Goal: Task Accomplishment & Management: Use online tool/utility

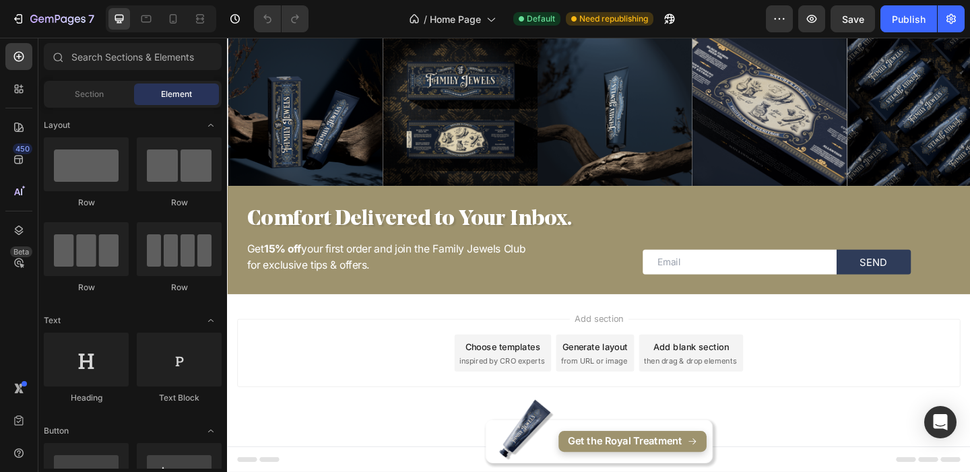
scroll to position [4610, 0]
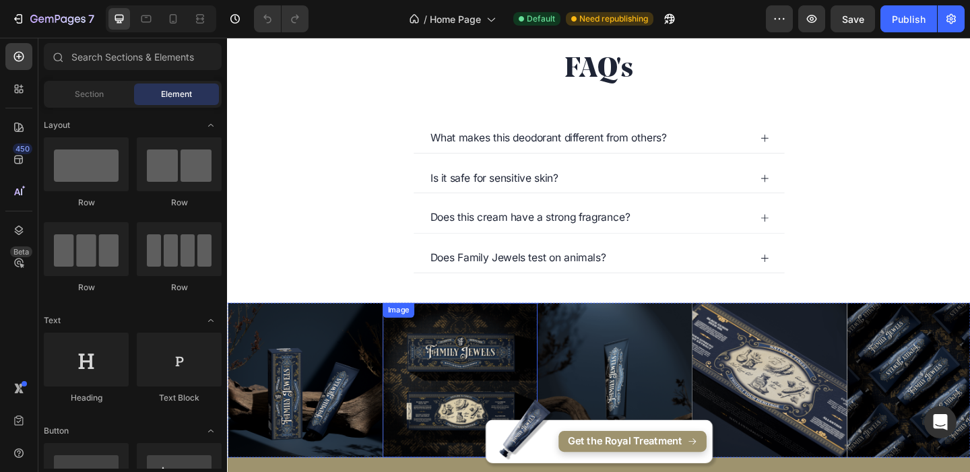
click at [509, 397] on img at bounding box center [480, 410] width 168 height 168
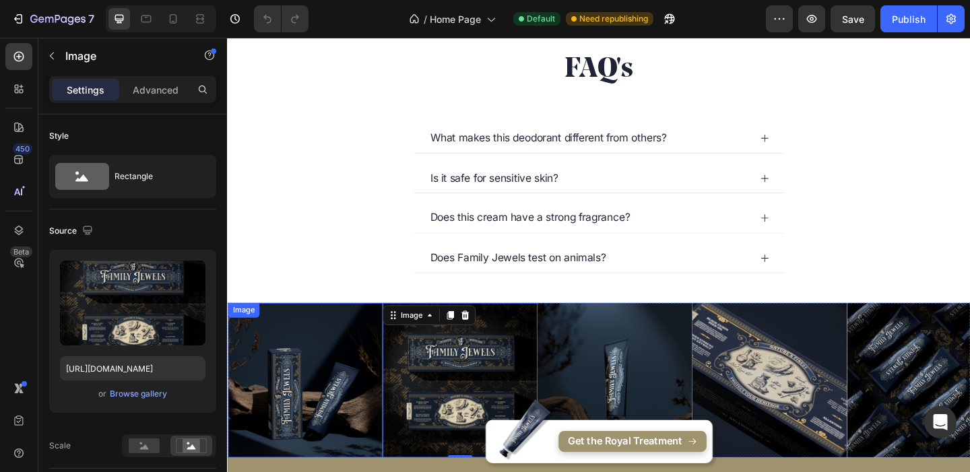
click at [257, 370] on img at bounding box center [312, 410] width 168 height 168
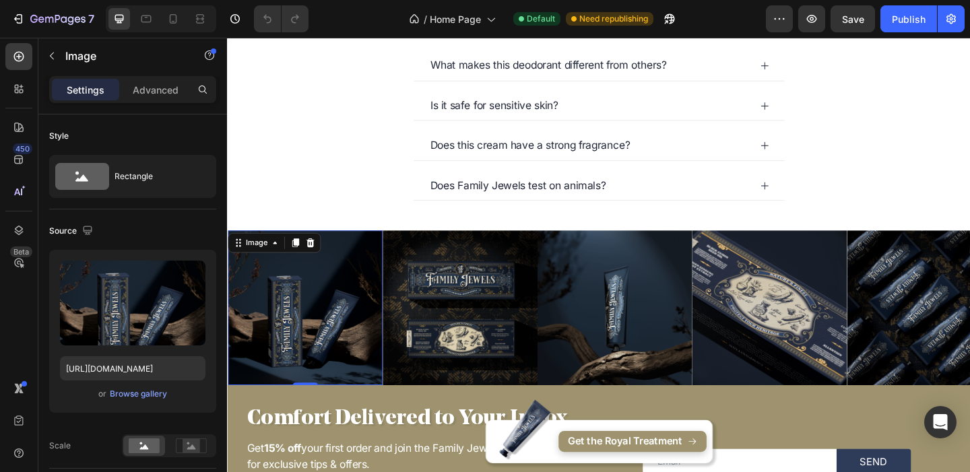
scroll to position [4695, 0]
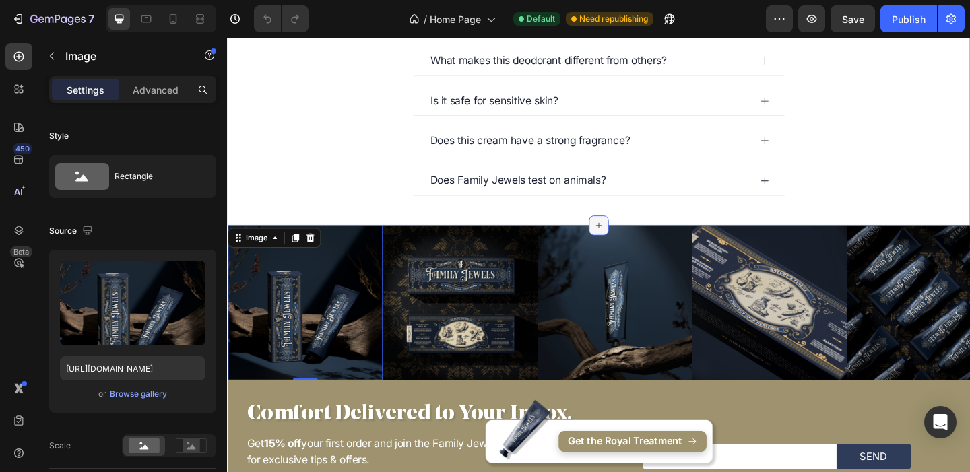
click at [634, 235] on div at bounding box center [632, 242] width 22 height 22
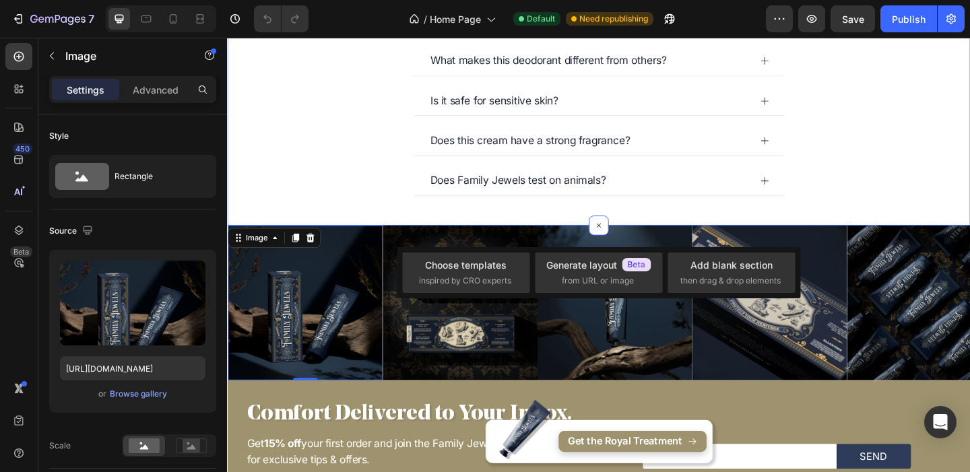
click at [405, 212] on div "FAQ's Heading What makes this deodorant different from others? Is it safe [MEDI…" at bounding box center [631, 92] width 808 height 257
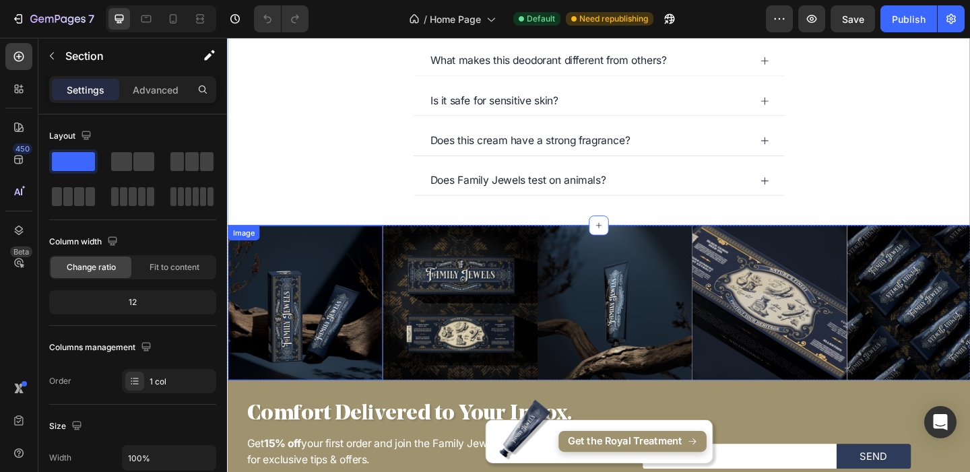
click at [292, 313] on img at bounding box center [312, 326] width 168 height 168
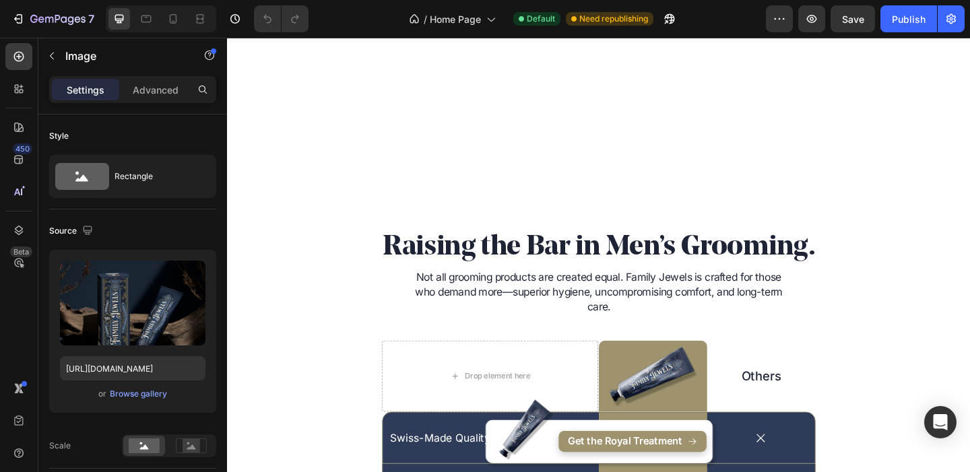
scroll to position [4916, 0]
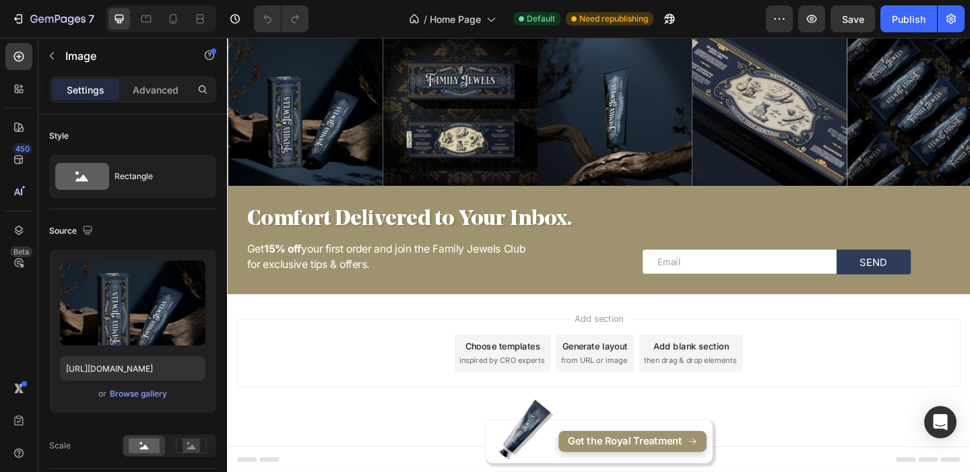
click at [342, 108] on img at bounding box center [312, 114] width 168 height 168
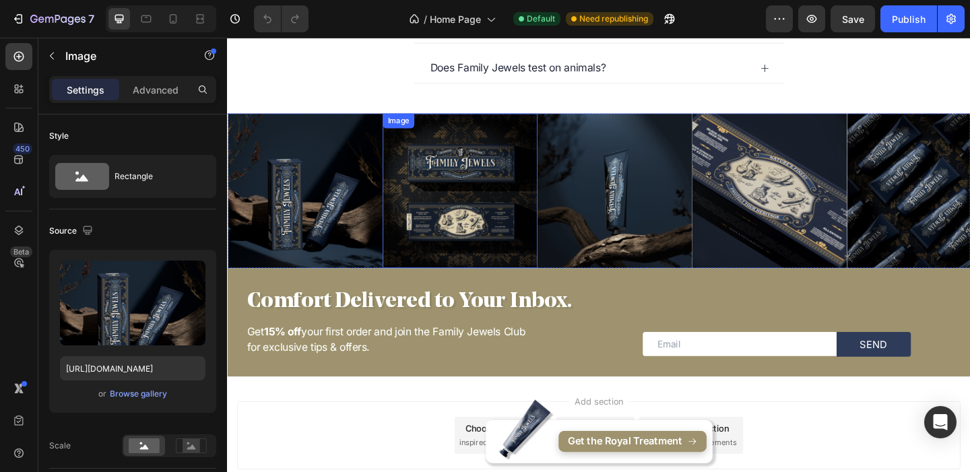
click at [463, 206] on img at bounding box center [480, 204] width 168 height 168
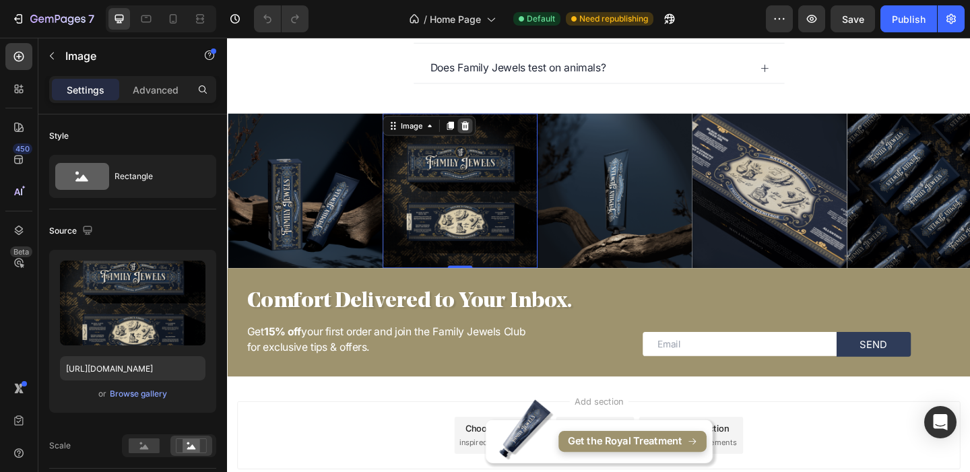
click at [483, 133] on icon at bounding box center [486, 133] width 9 height 9
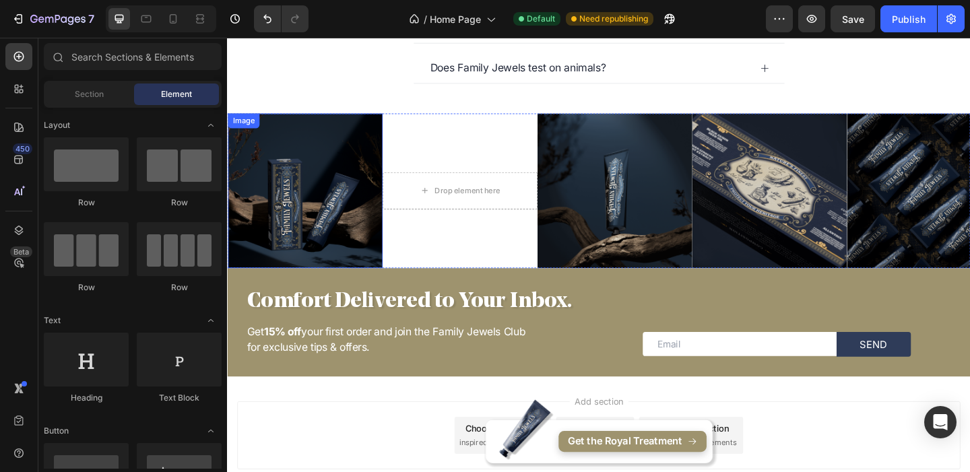
click at [342, 151] on img at bounding box center [312, 204] width 168 height 168
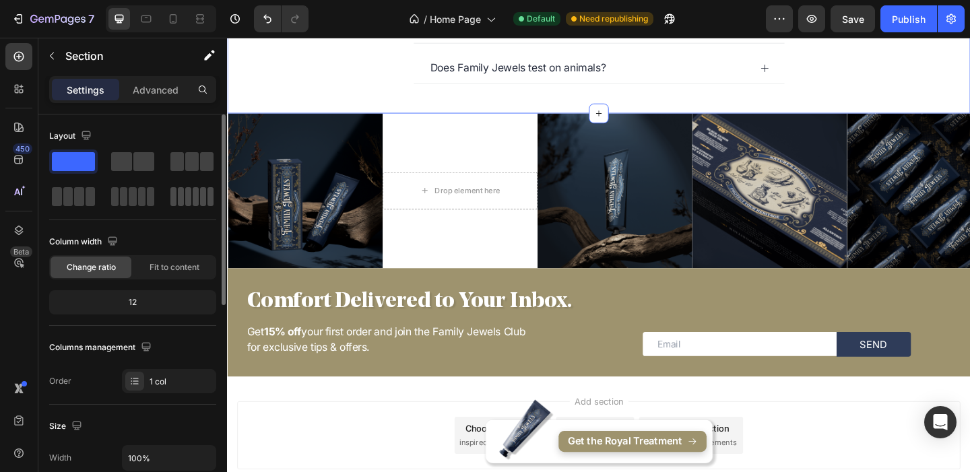
scroll to position [426, 0]
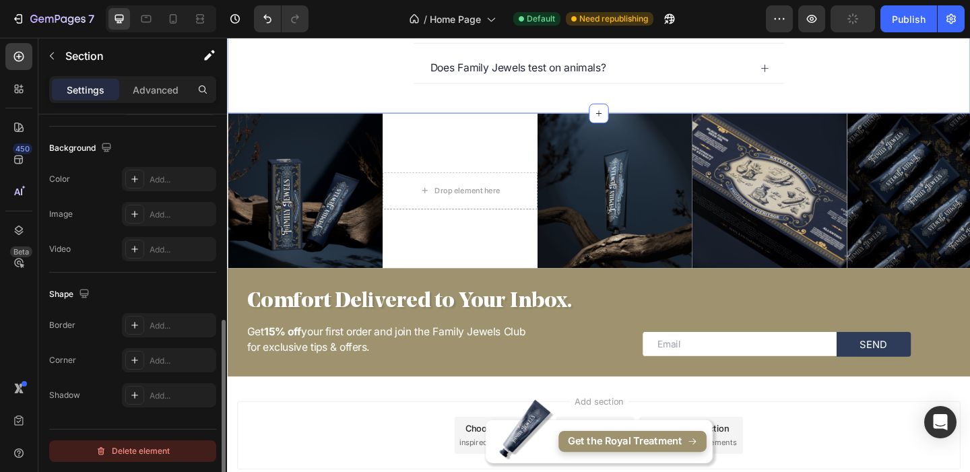
click at [154, 454] on div "Delete element" at bounding box center [133, 451] width 74 height 16
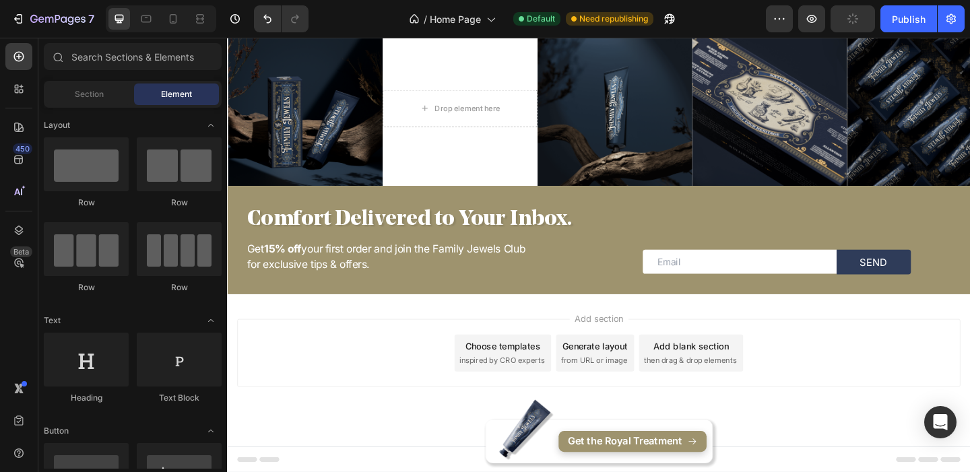
scroll to position [4548, 0]
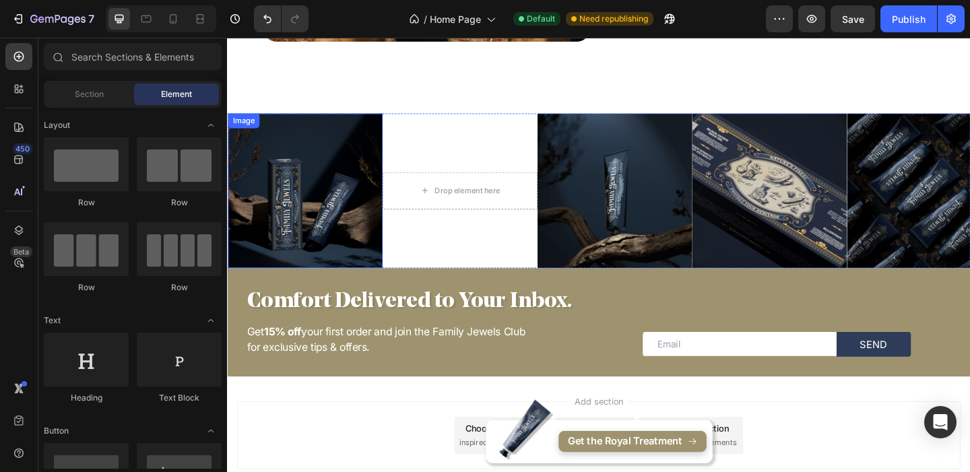
click at [272, 212] on img at bounding box center [312, 204] width 168 height 168
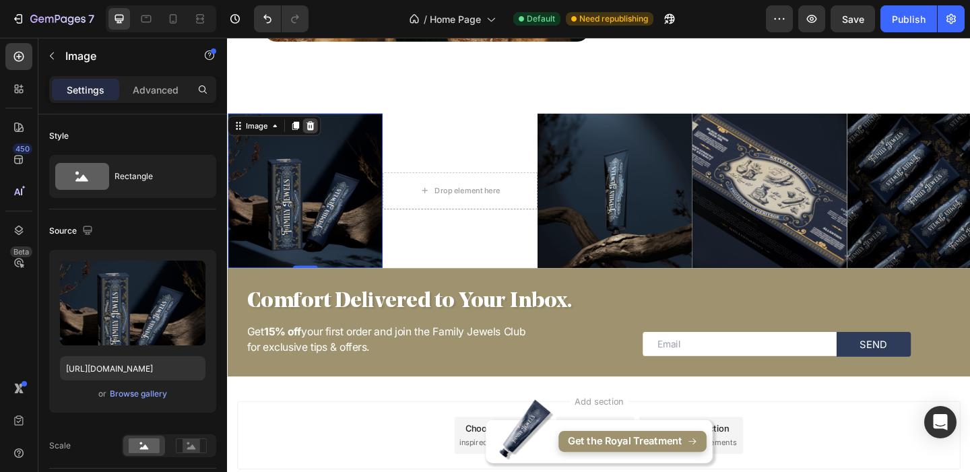
click at [321, 133] on icon at bounding box center [317, 133] width 11 height 11
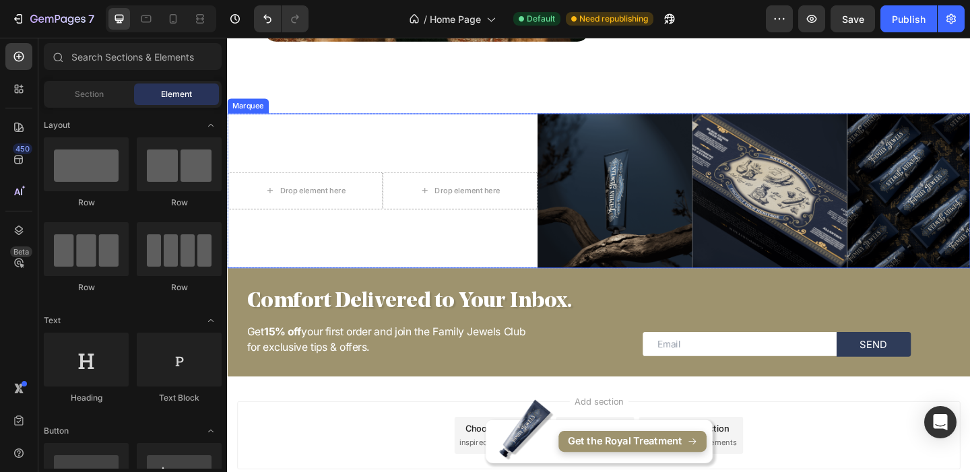
click at [284, 152] on div "Drop element here Drop element here Image Image Image Image Image" at bounding box center [817, 204] width 1179 height 168
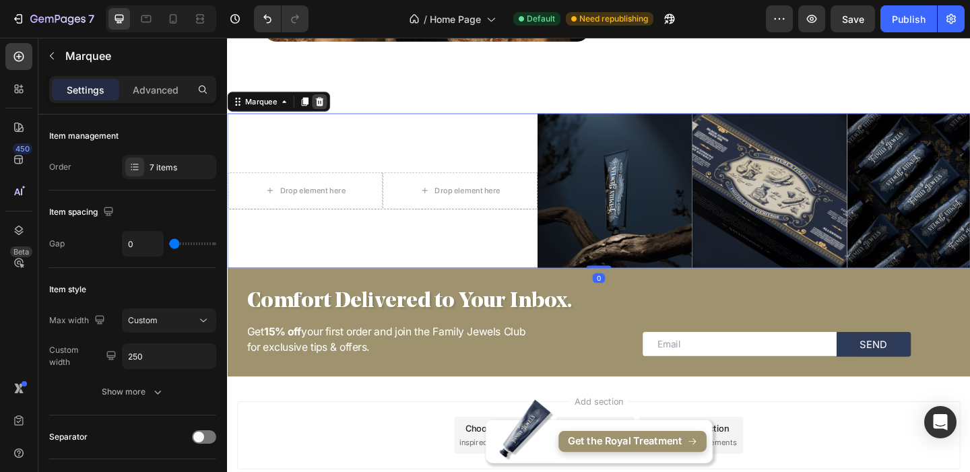
click at [329, 105] on icon at bounding box center [327, 106] width 9 height 9
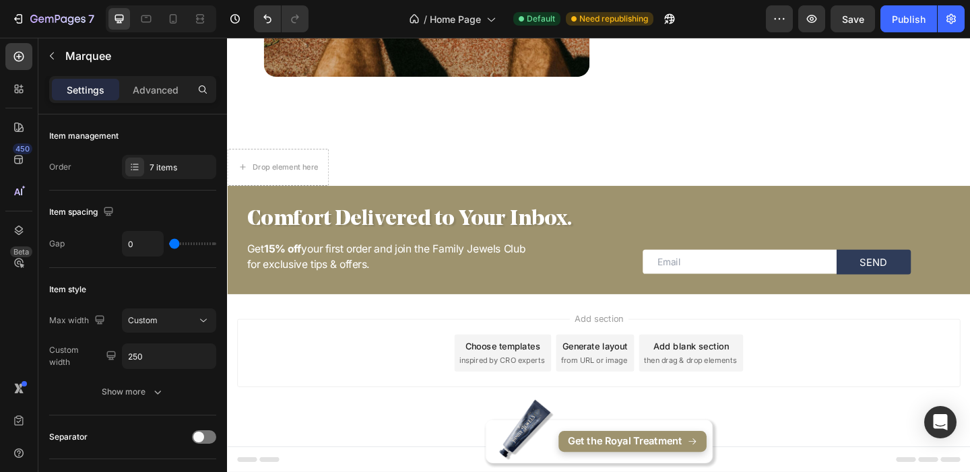
scroll to position [4509, 0]
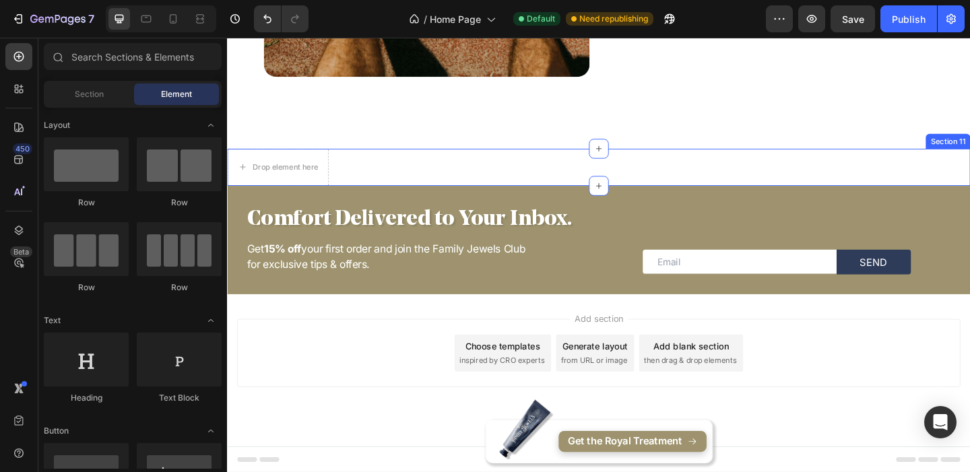
click at [360, 181] on div "Drop element here Section 11" at bounding box center [631, 178] width 808 height 40
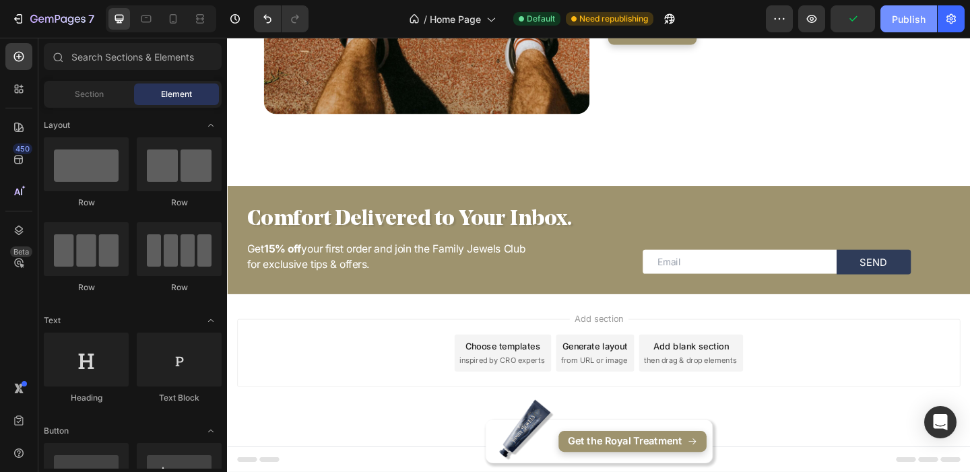
click at [900, 23] on div "Publish" at bounding box center [909, 19] width 34 height 14
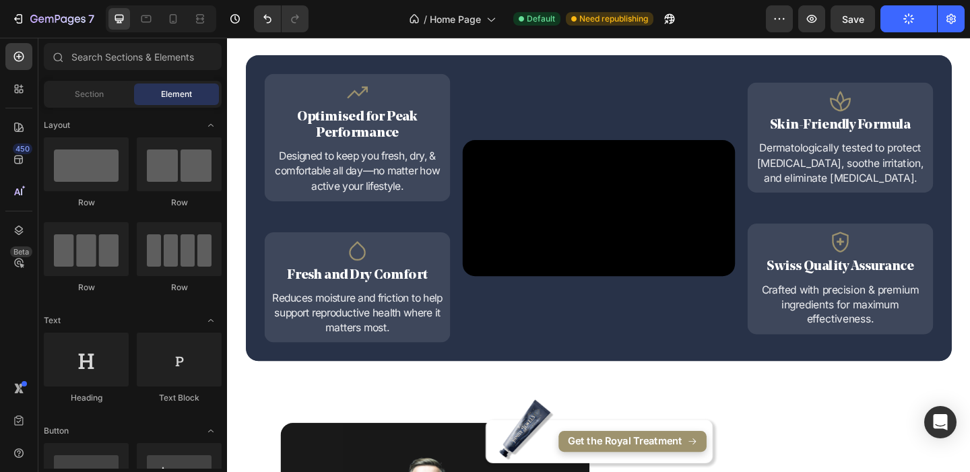
scroll to position [0, 0]
